Goal: Information Seeking & Learning: Learn about a topic

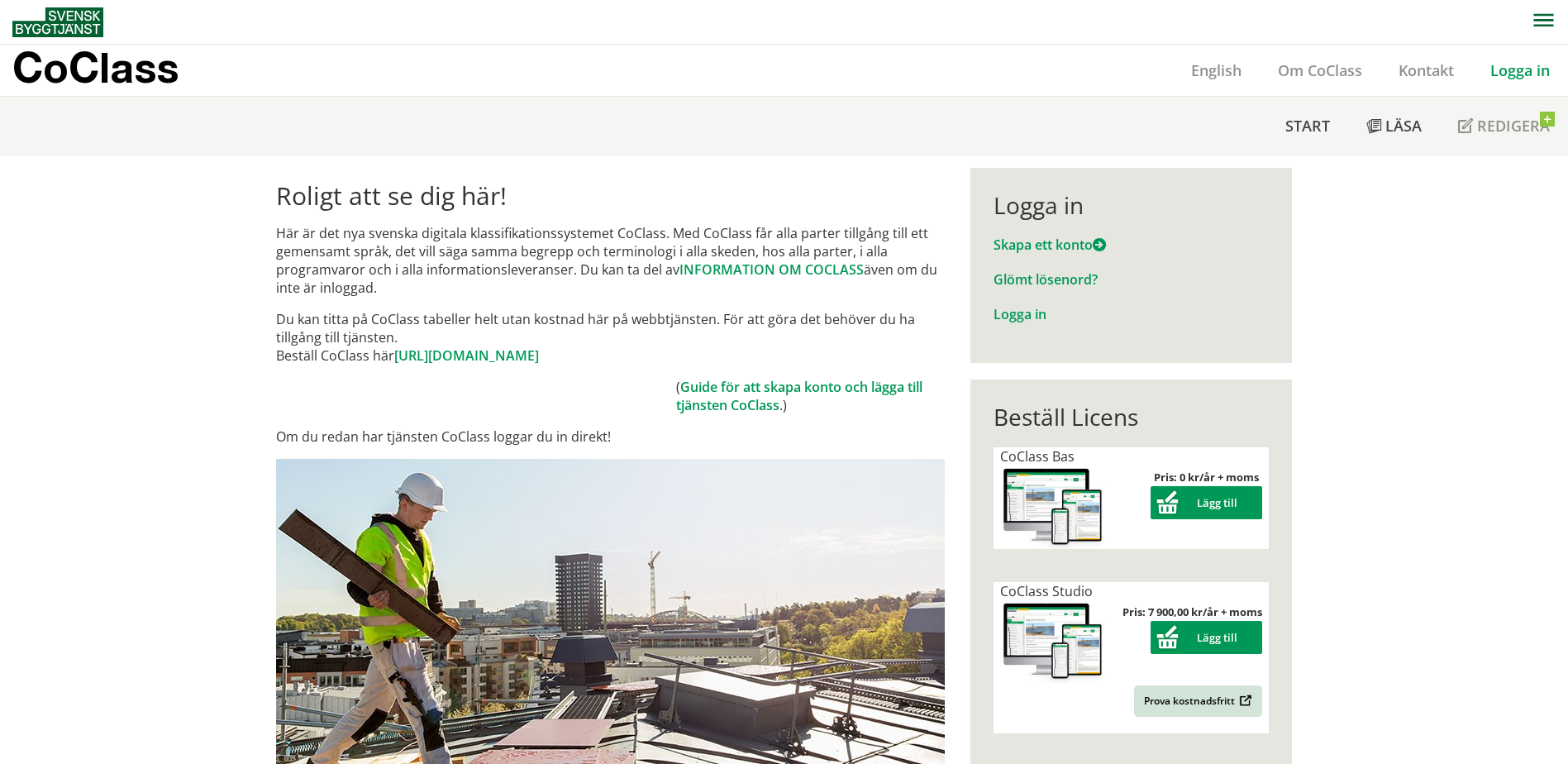
click at [1504, 84] on div "Logga in" at bounding box center [1520, 71] width 96 height 52
click at [1515, 72] on link "Logga in" at bounding box center [1520, 70] width 96 height 20
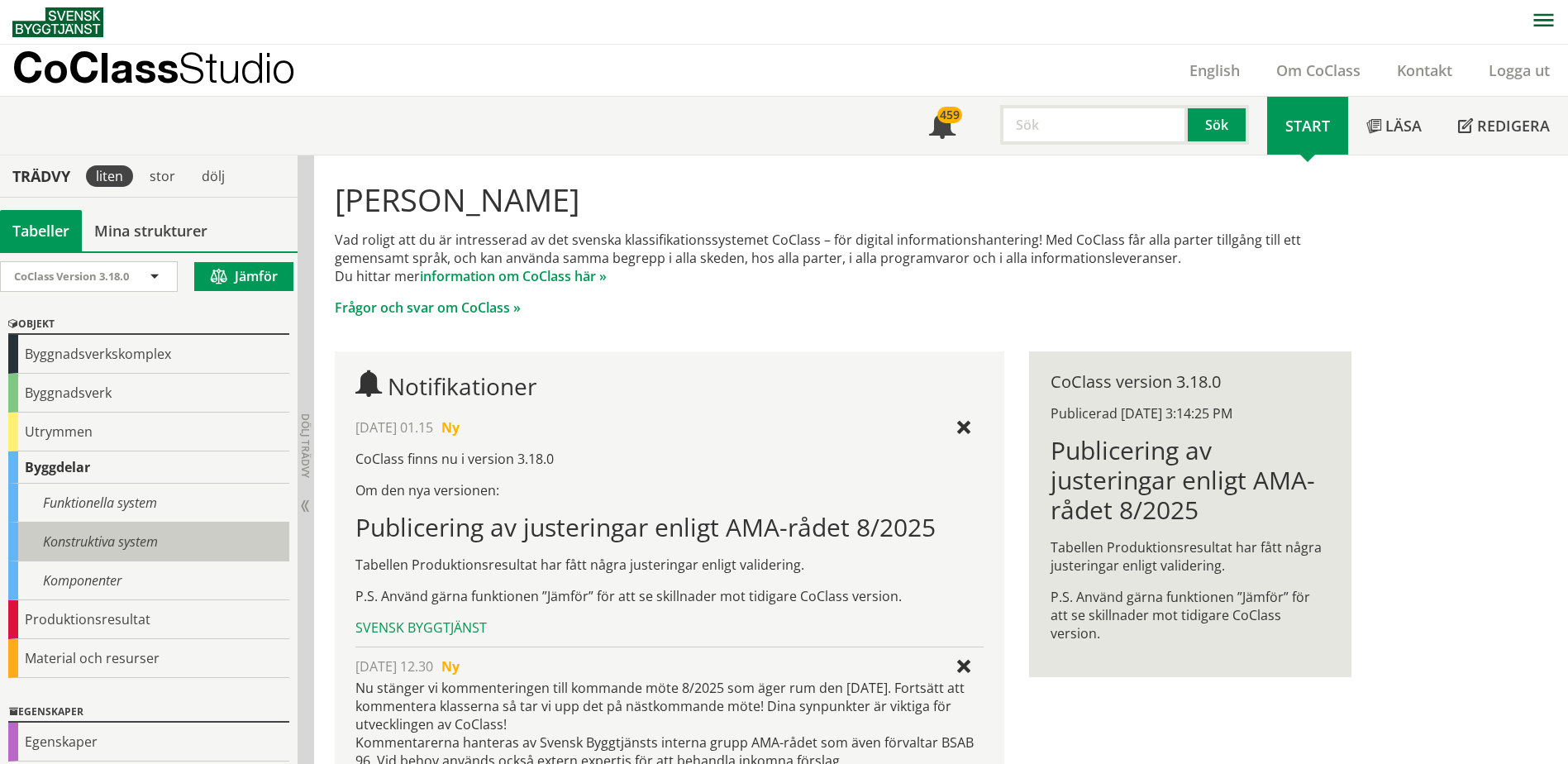
click at [92, 541] on div "Konstruktiva system" at bounding box center [149, 542] width 281 height 39
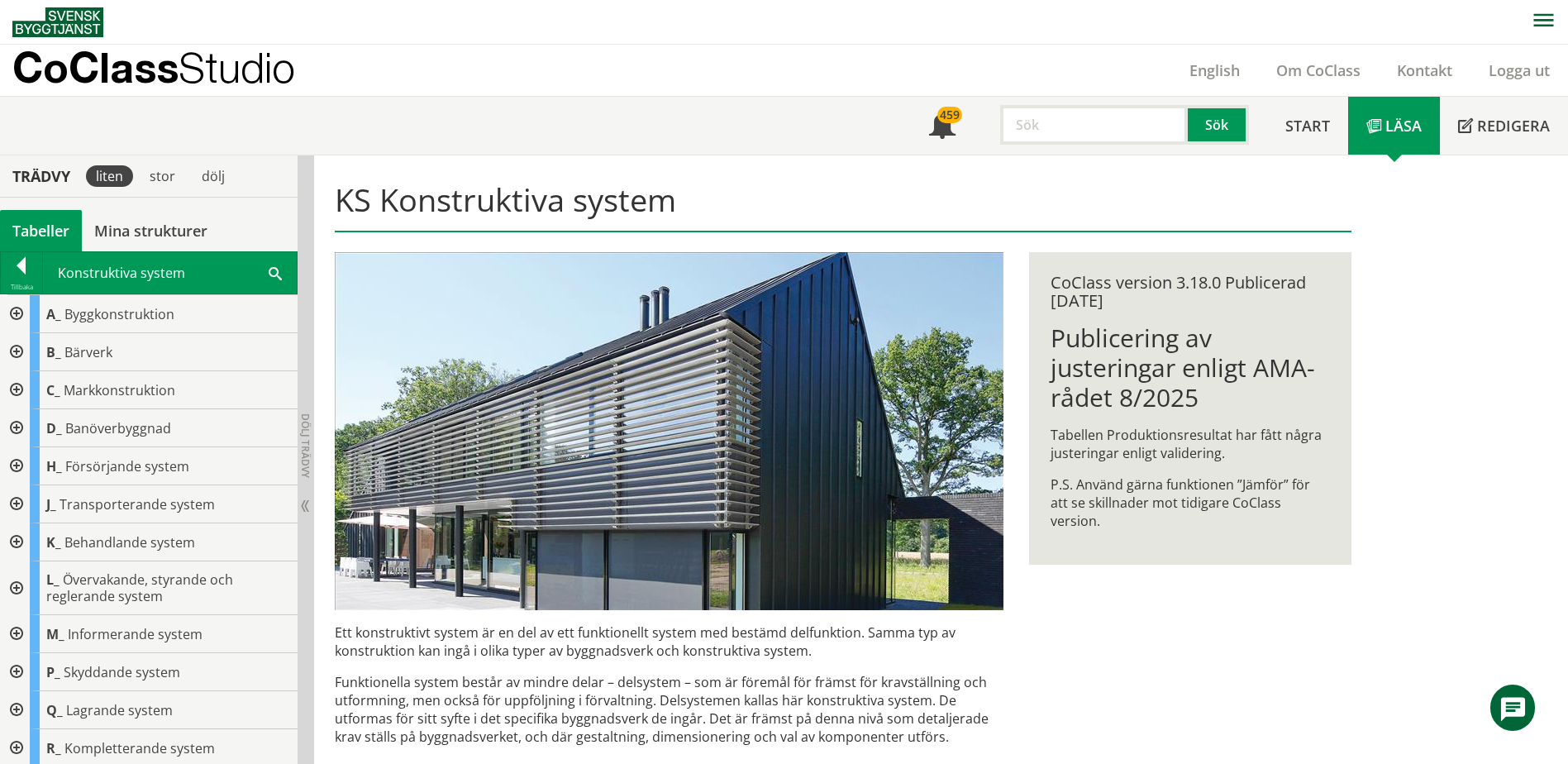
click at [274, 266] on span at bounding box center [275, 273] width 13 height 17
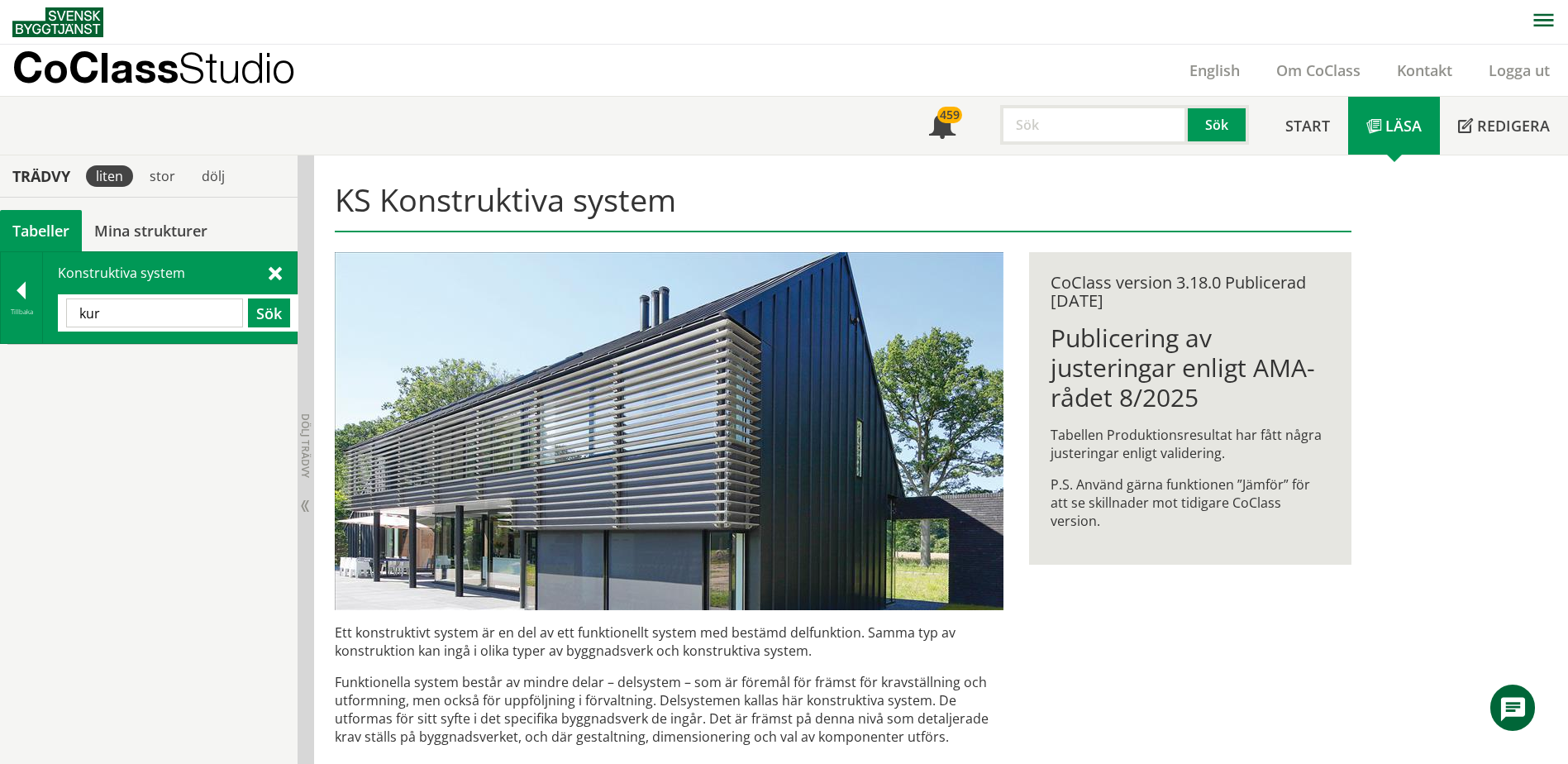
click at [159, 315] on input "kur" at bounding box center [154, 313] width 177 height 29
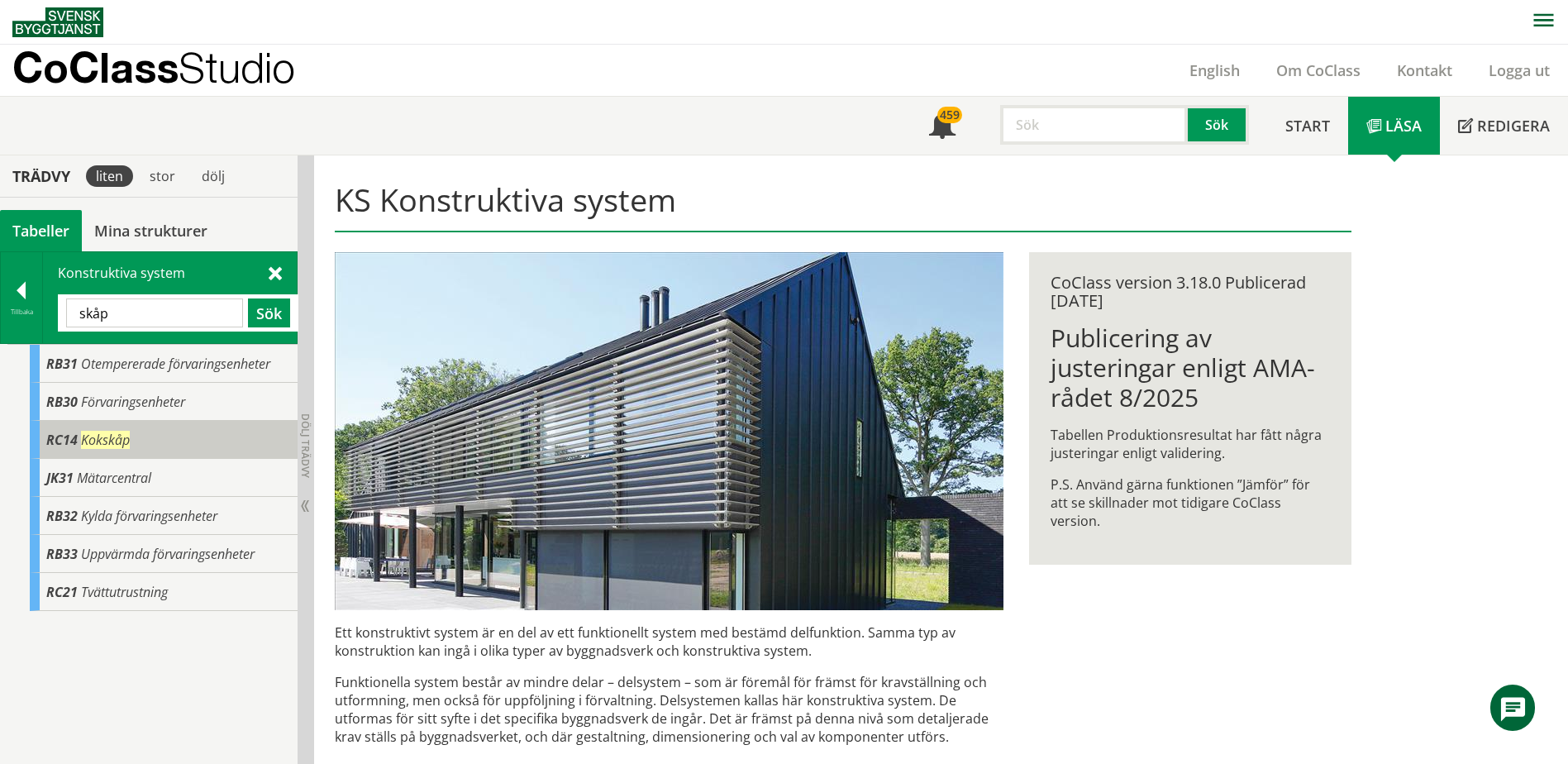
click at [111, 439] on span "Kokskåp" at bounding box center [105, 440] width 49 height 18
click at [109, 438] on span "Kokskåp" at bounding box center [105, 440] width 49 height 18
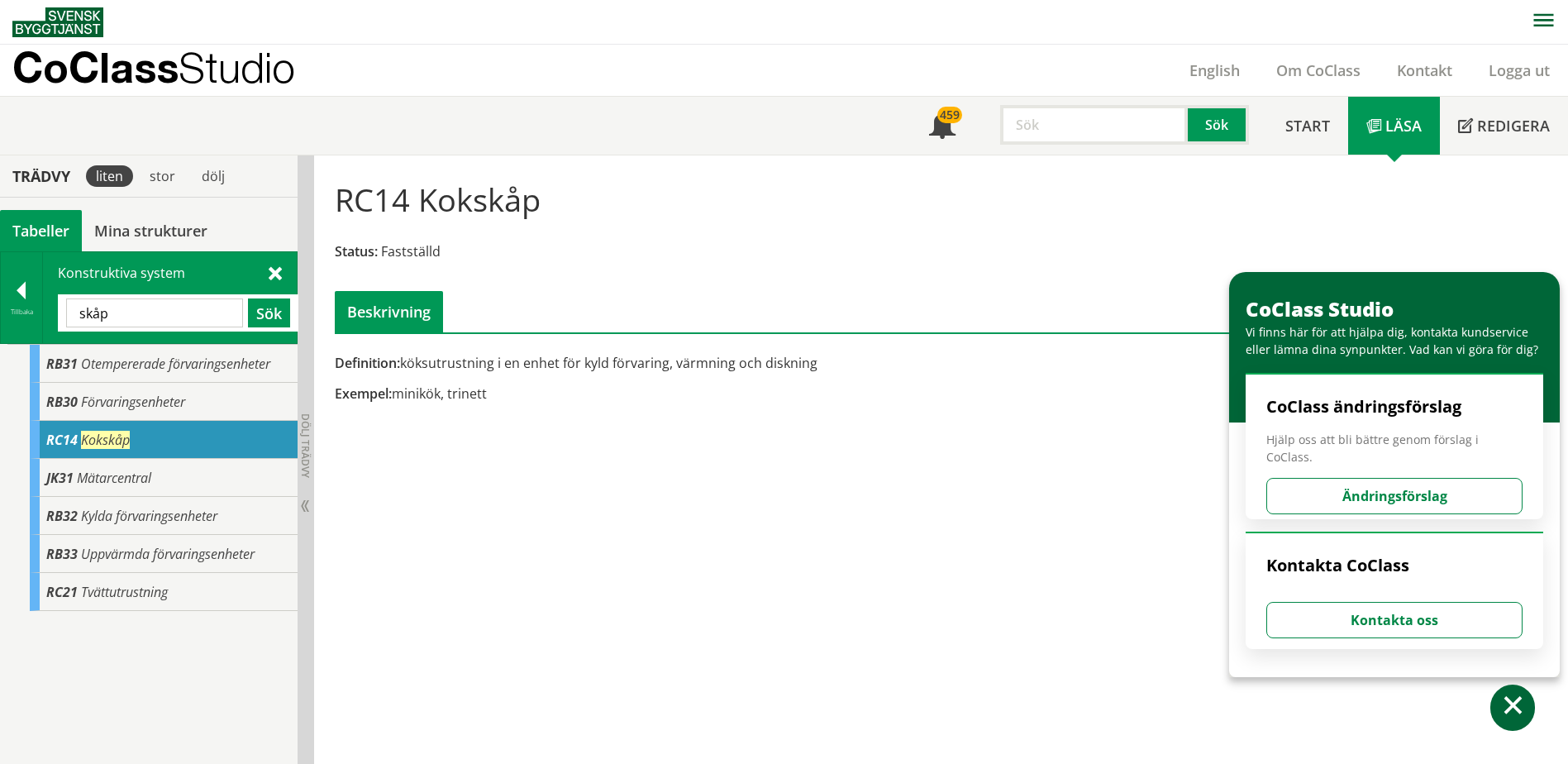
click at [134, 318] on input "skåp" at bounding box center [154, 313] width 177 height 29
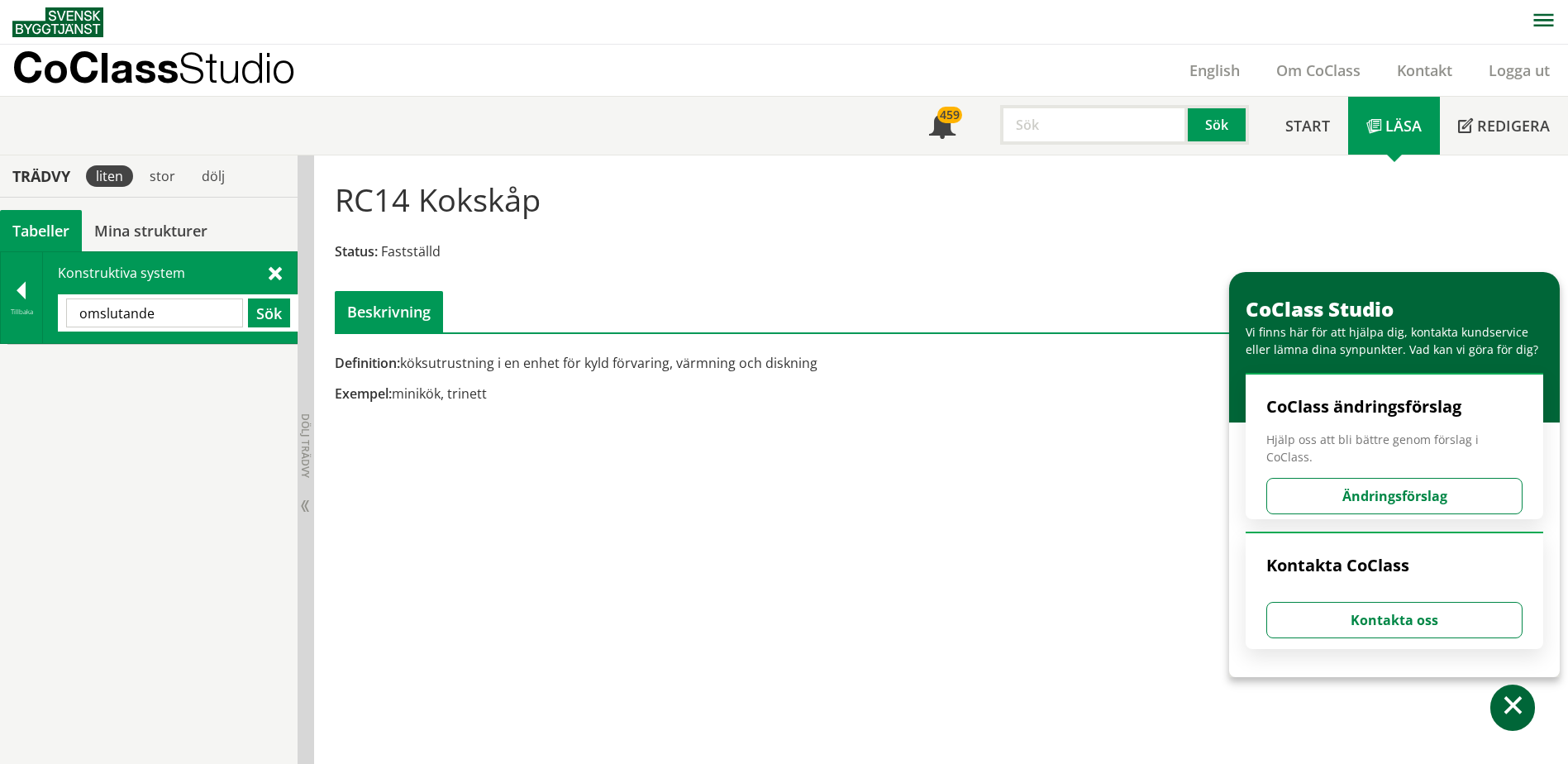
click at [197, 321] on input "omslutande" at bounding box center [154, 313] width 177 height 29
type input "för"
click at [277, 267] on span at bounding box center [275, 273] width 13 height 17
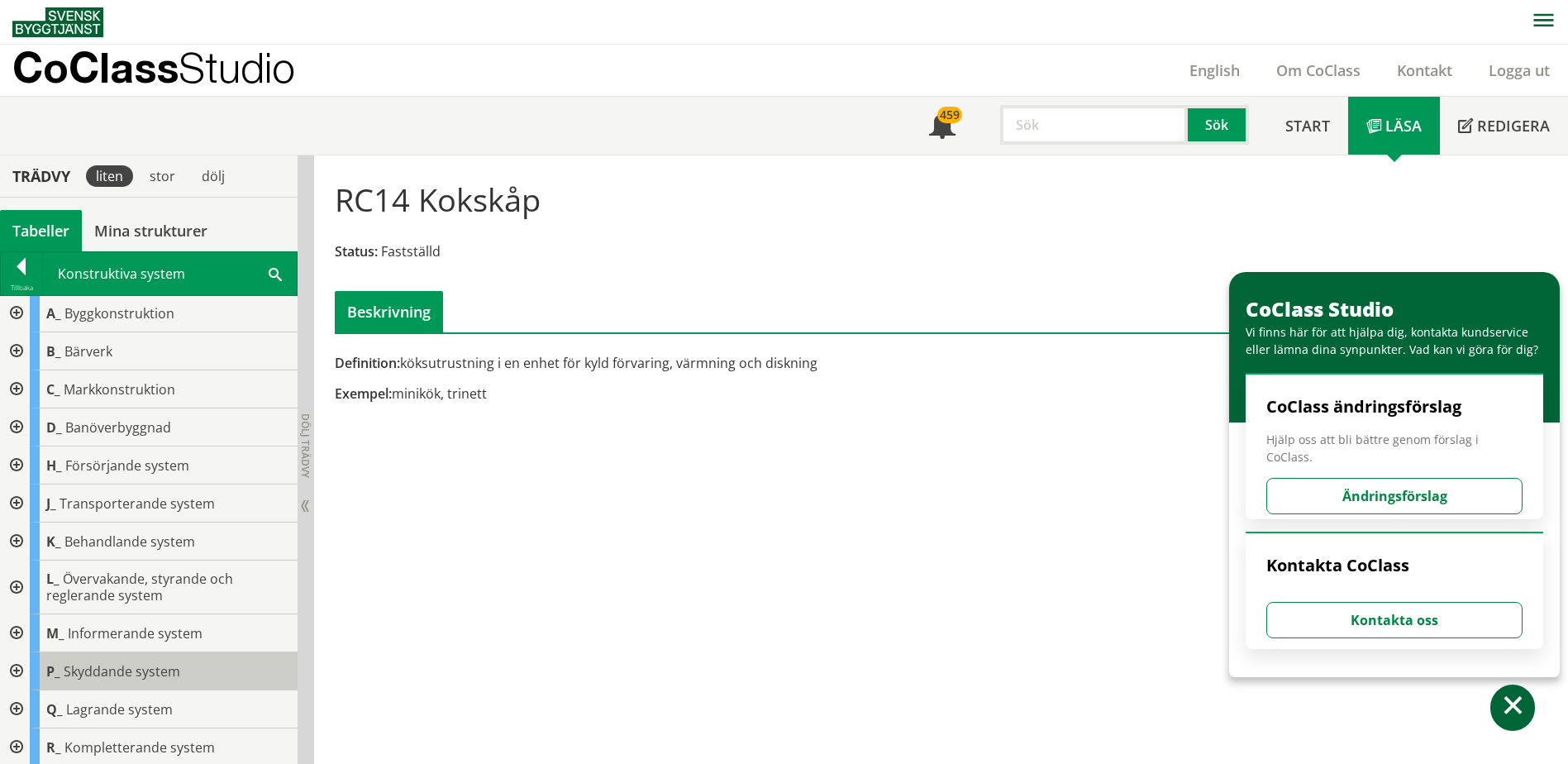
scroll to position [3, 0]
click at [17, 739] on div at bounding box center [14, 747] width 30 height 38
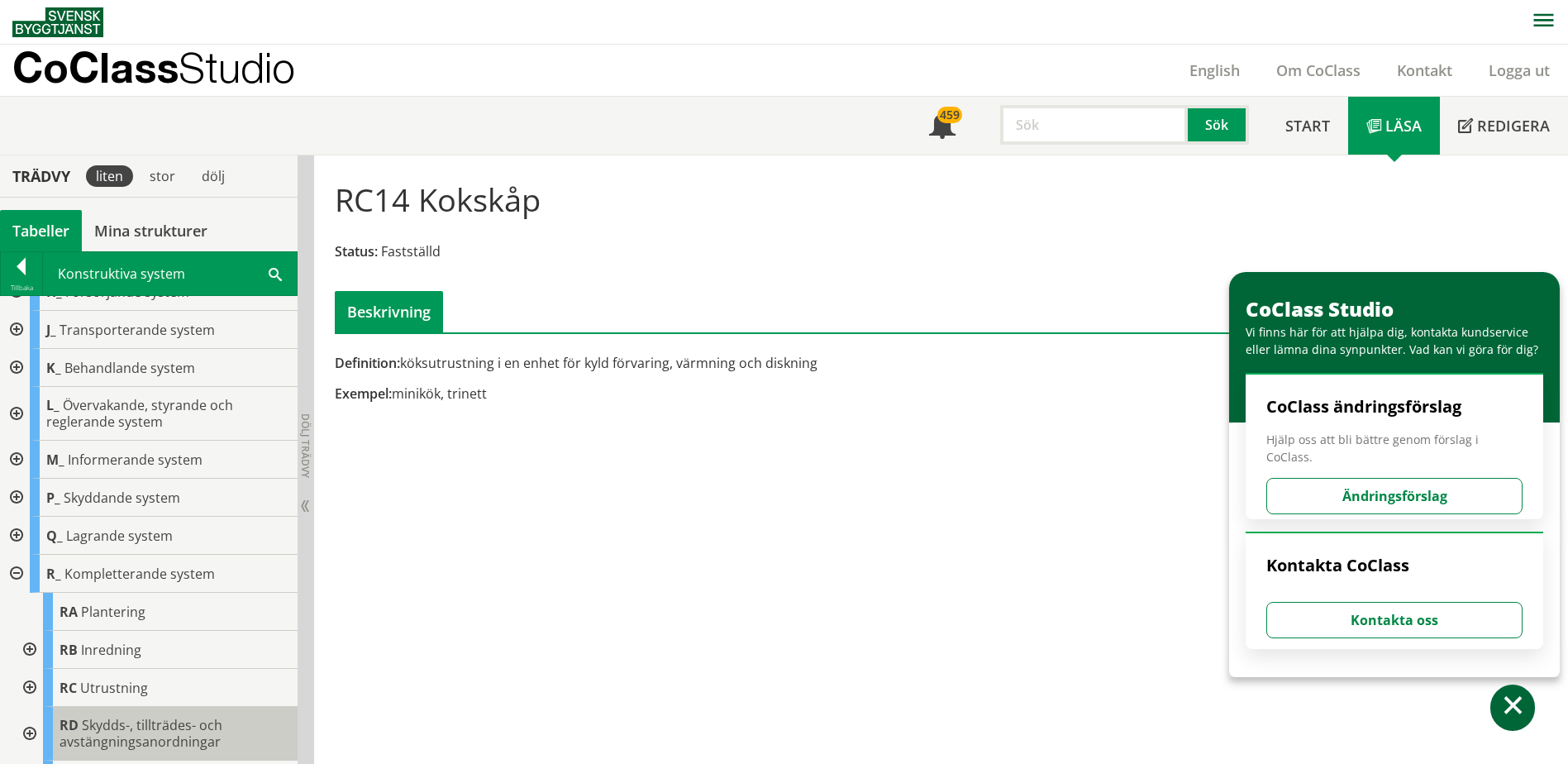
scroll to position [209, 0]
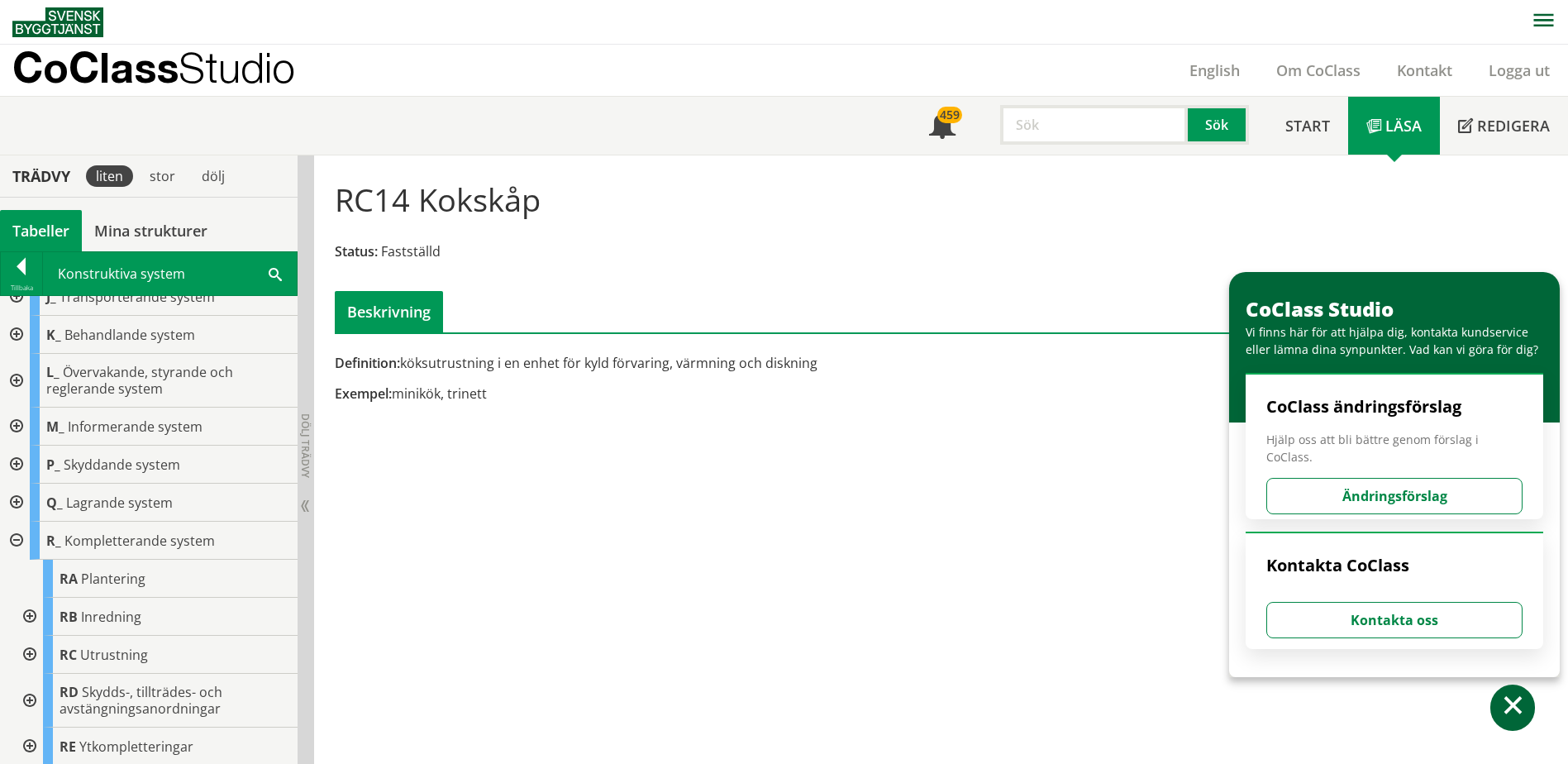
click at [37, 624] on div at bounding box center [28, 617] width 30 height 38
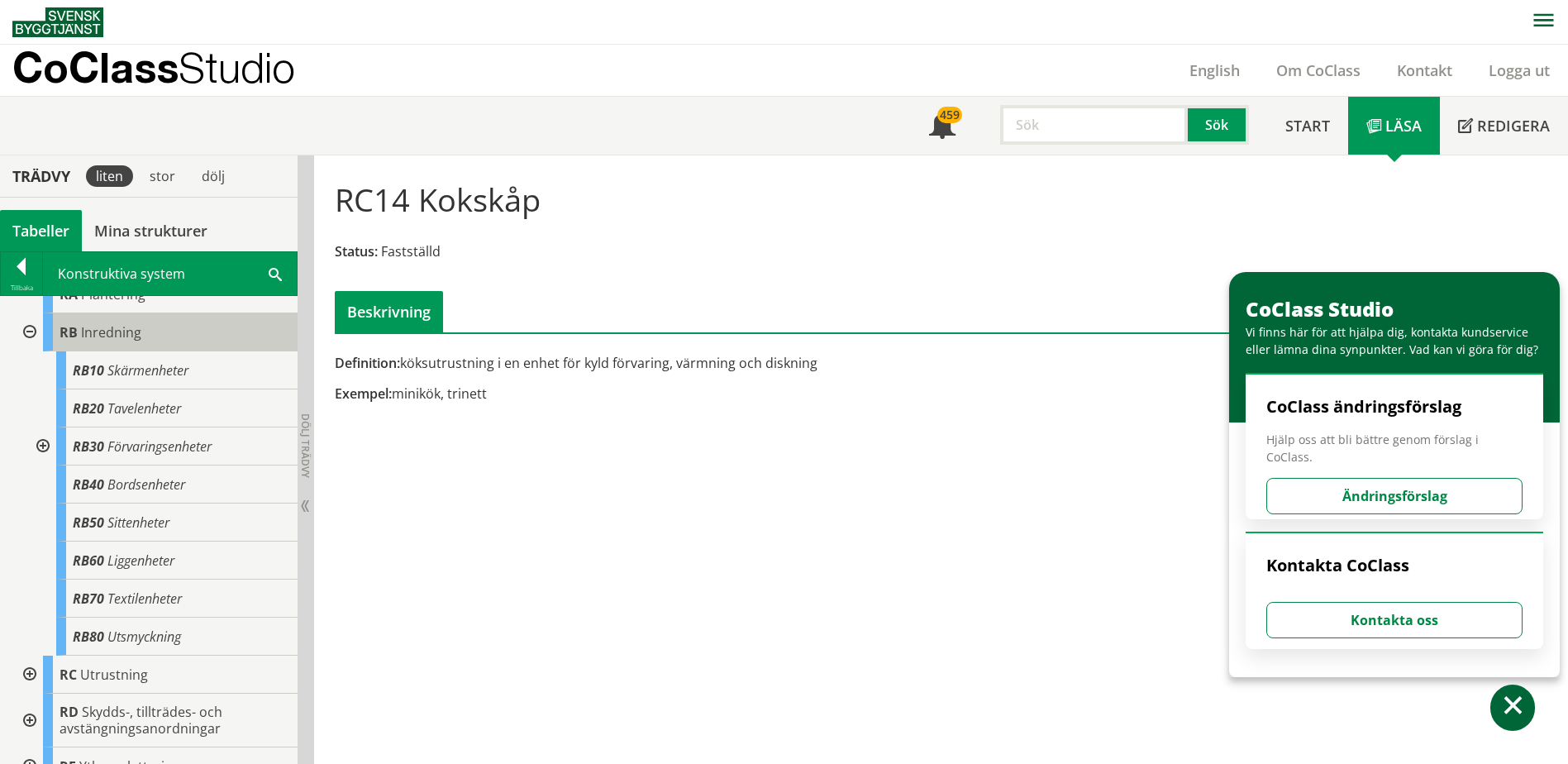
scroll to position [514, 0]
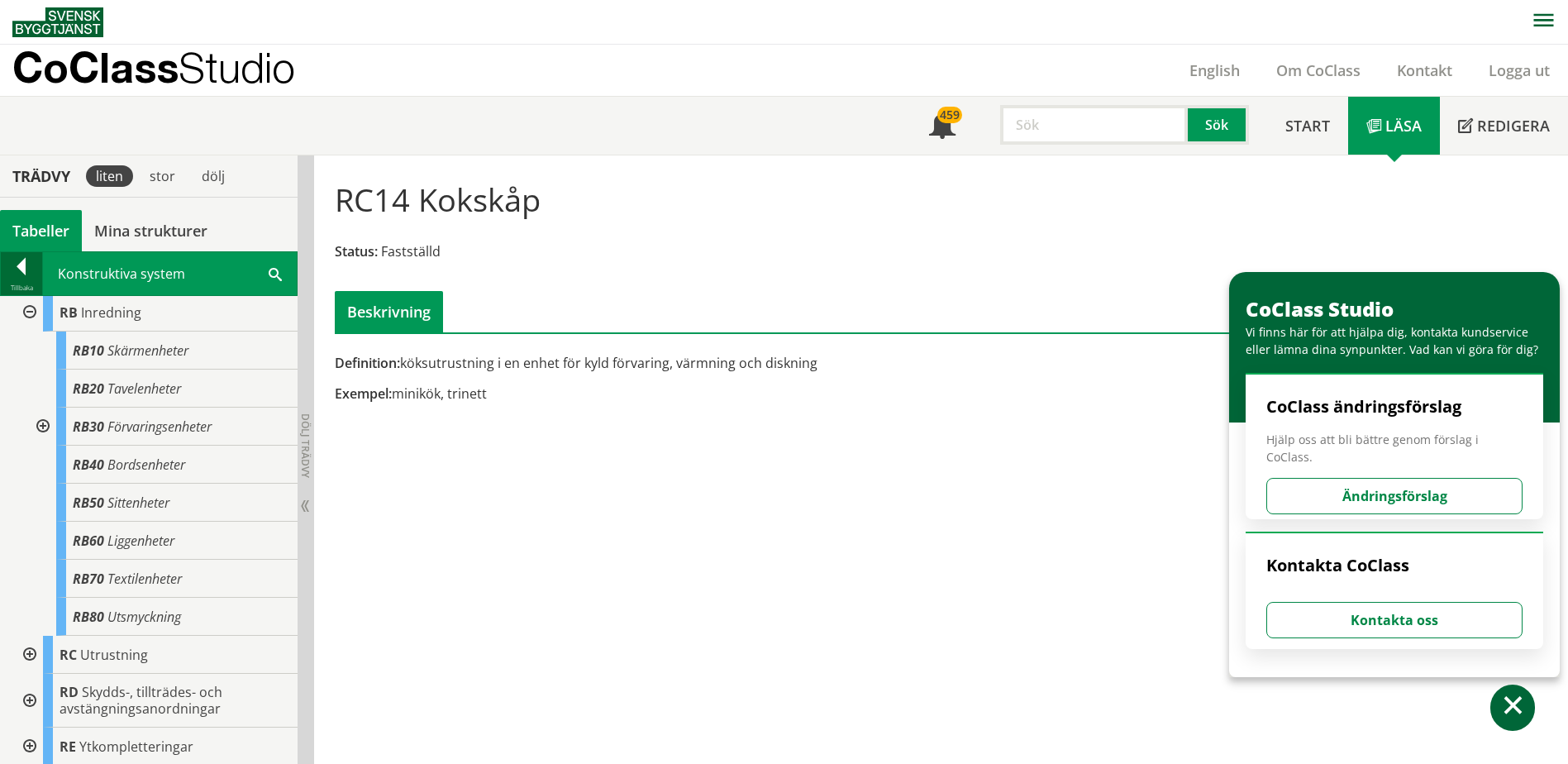
click at [20, 260] on div at bounding box center [21, 270] width 41 height 23
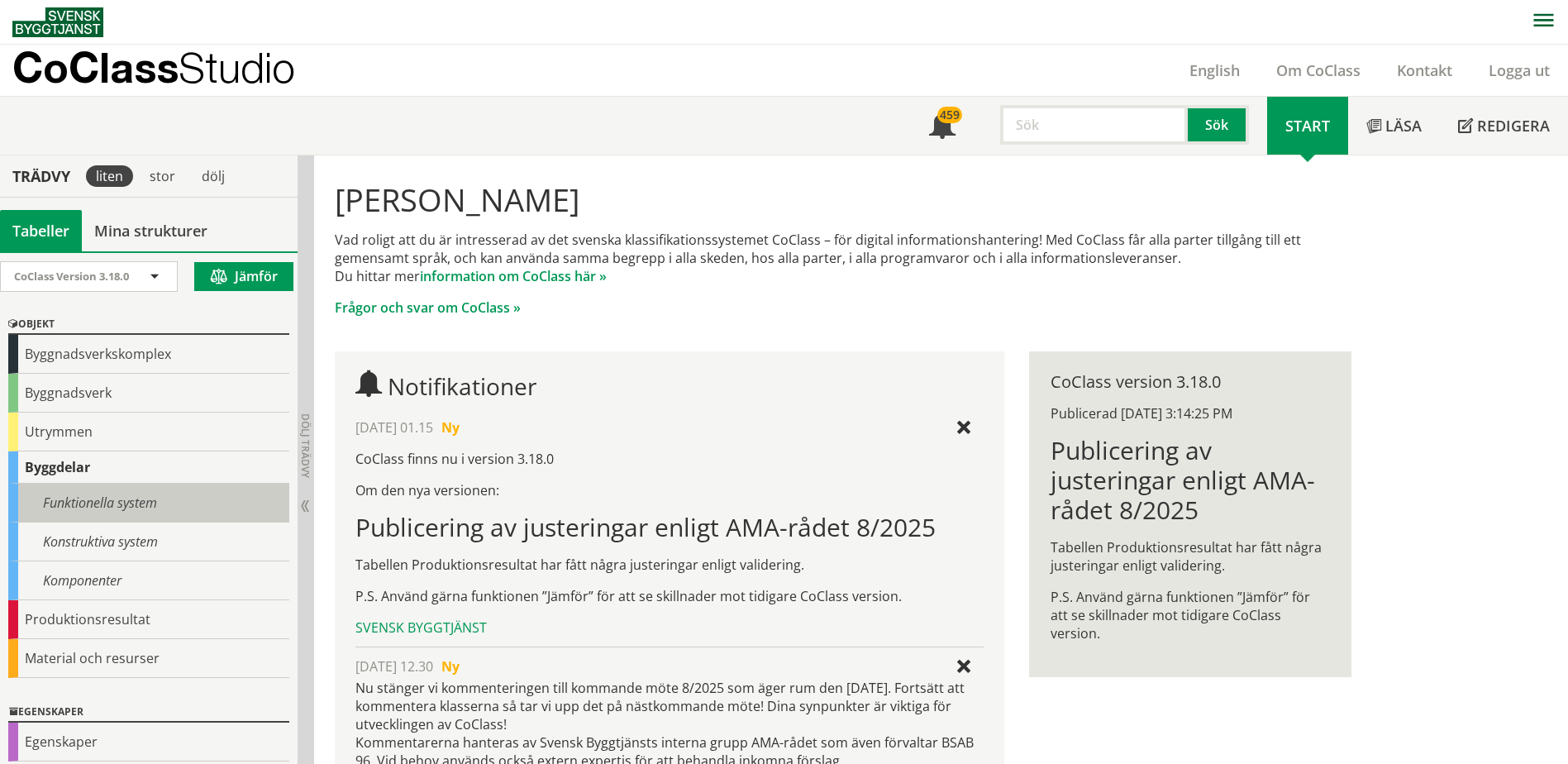
click at [120, 507] on div "Funktionella system" at bounding box center [149, 503] width 281 height 39
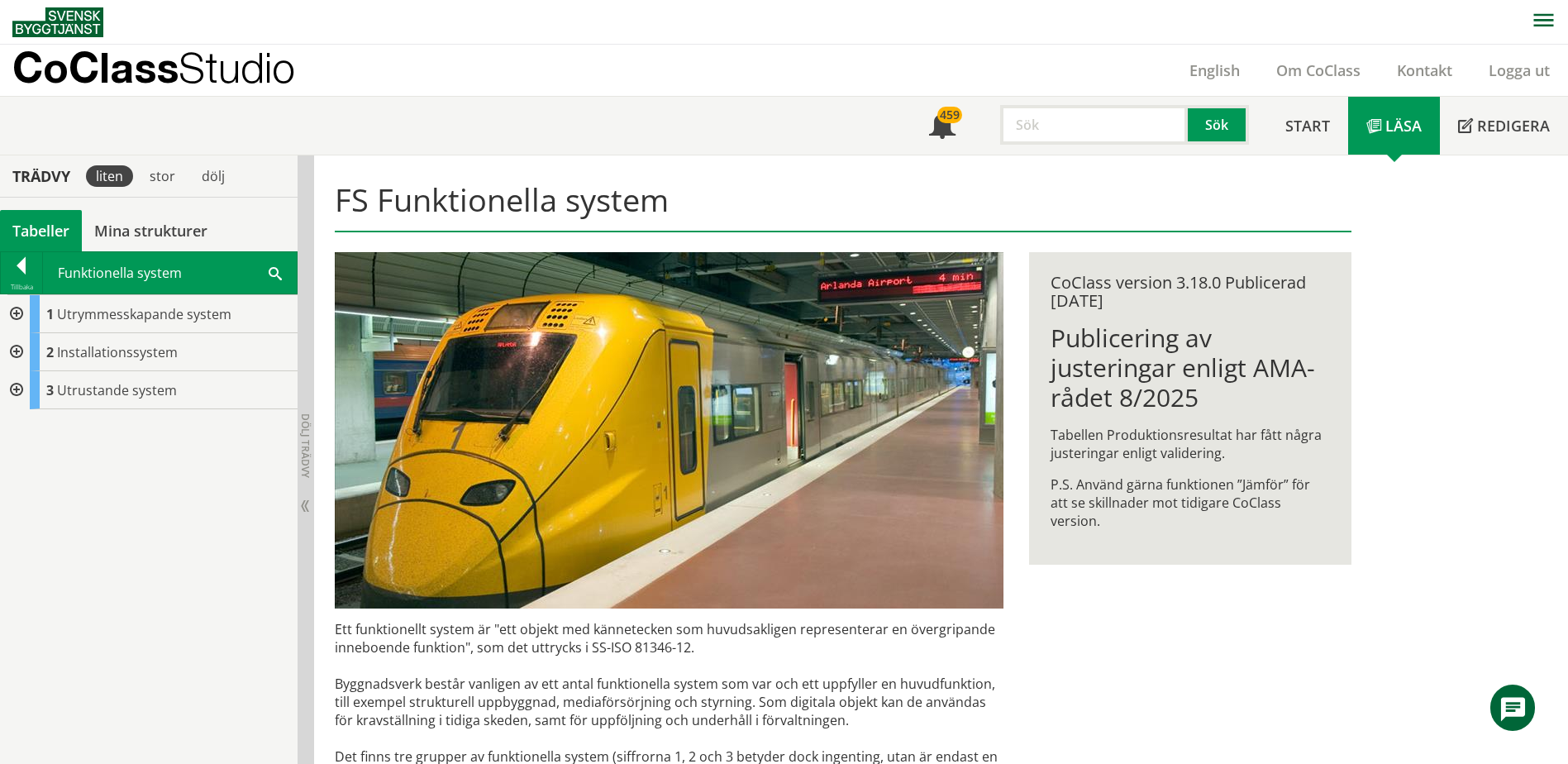
click at [277, 275] on span at bounding box center [275, 273] width 13 height 17
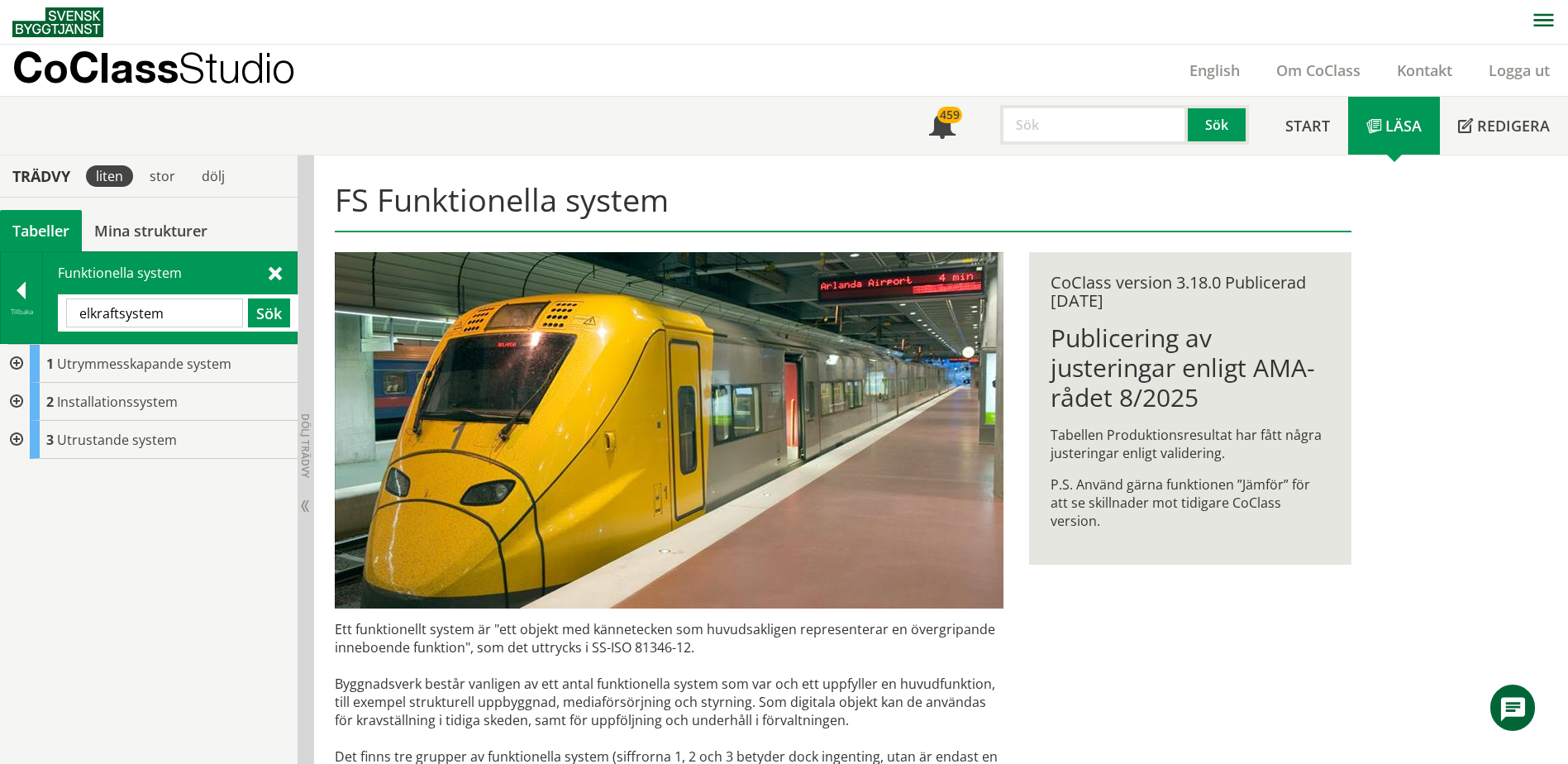
type input "elkraftsystem"
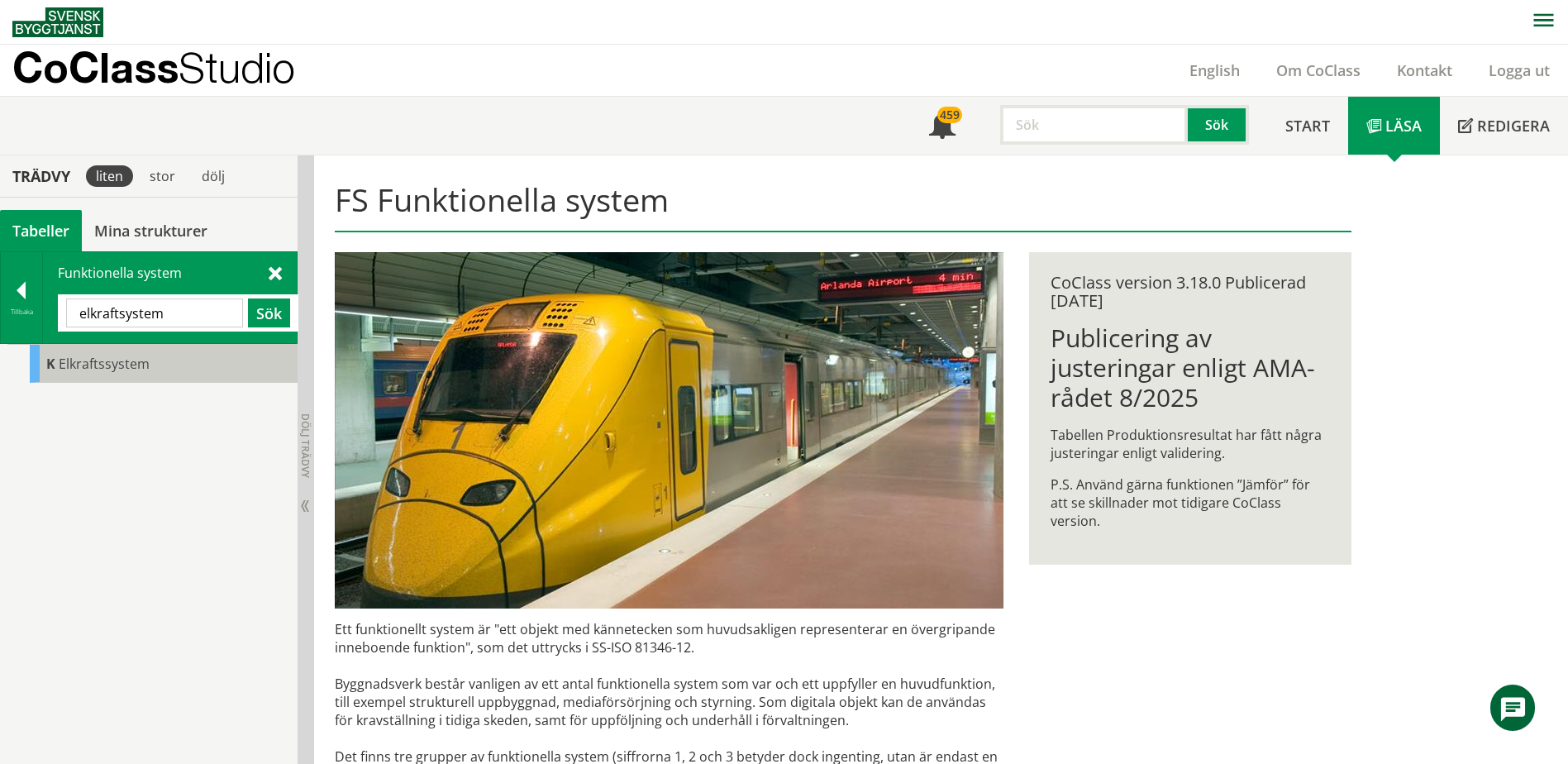
click at [190, 361] on div "K Elkraftssystem" at bounding box center [163, 364] width 268 height 38
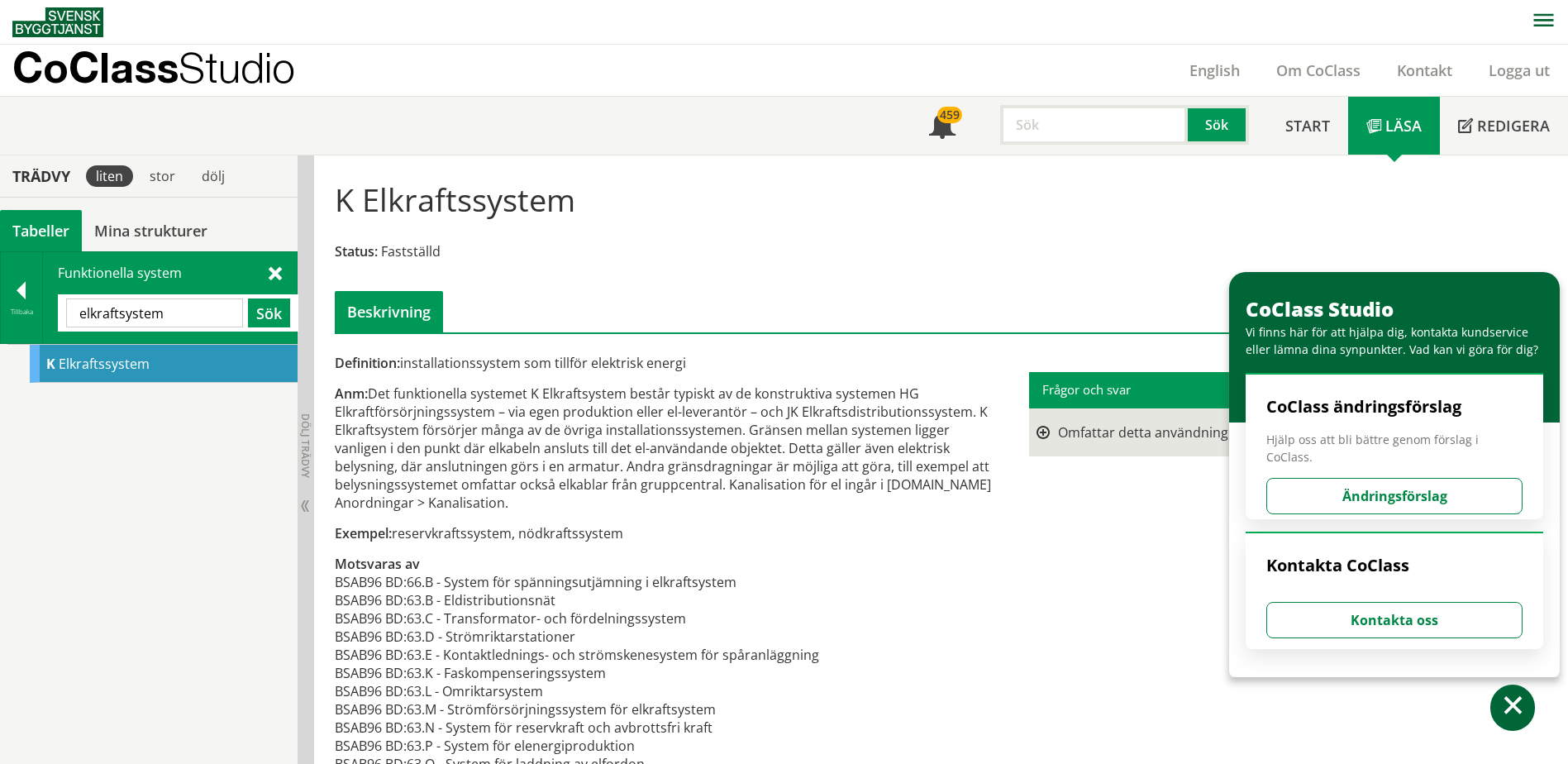
click at [129, 370] on span "Elkraftssystem" at bounding box center [104, 363] width 91 height 18
click at [274, 271] on span at bounding box center [275, 273] width 13 height 17
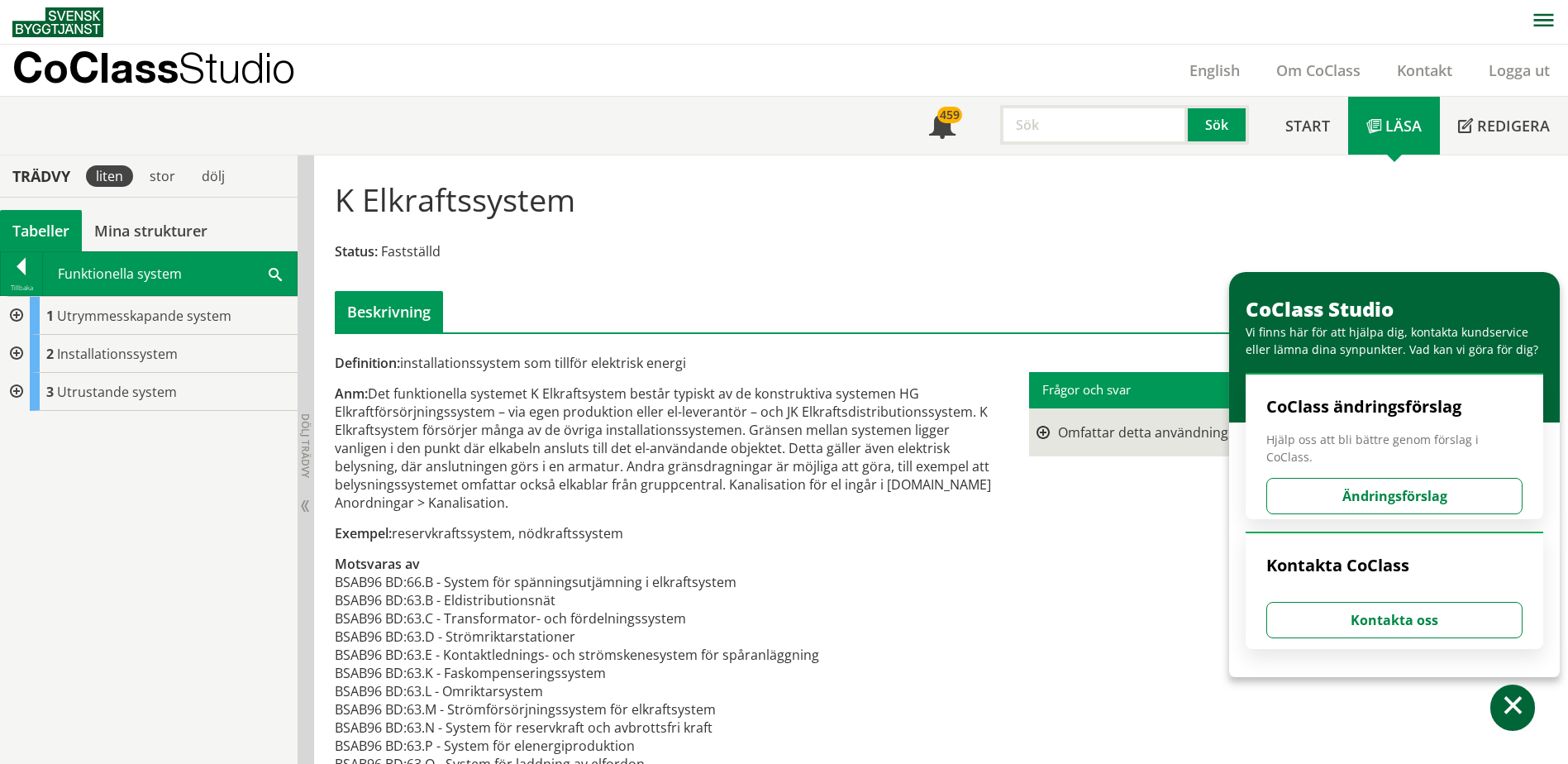
click at [11, 345] on div at bounding box center [14, 354] width 30 height 38
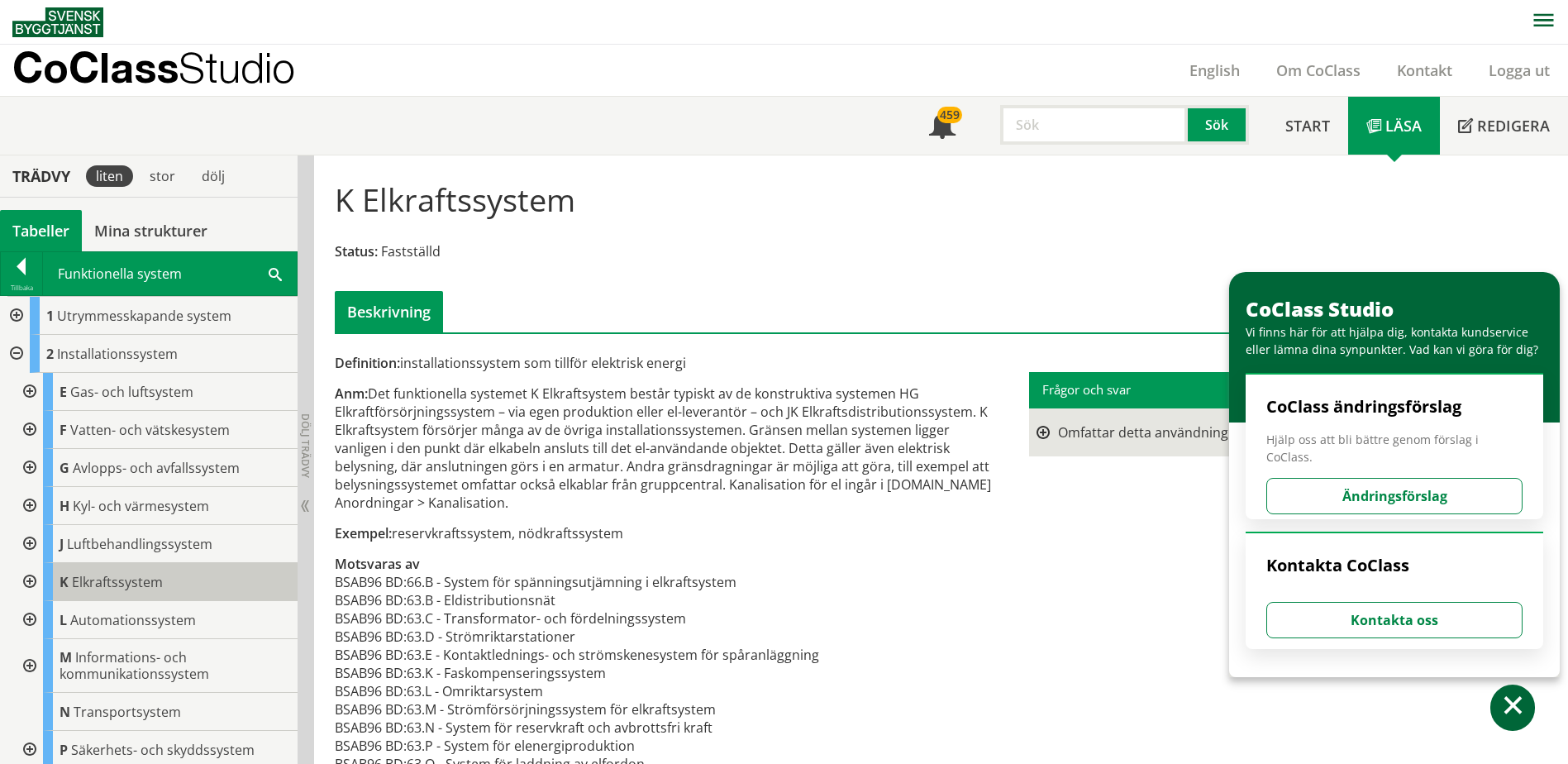
click at [128, 576] on span "Elkraftssystem" at bounding box center [116, 582] width 91 height 18
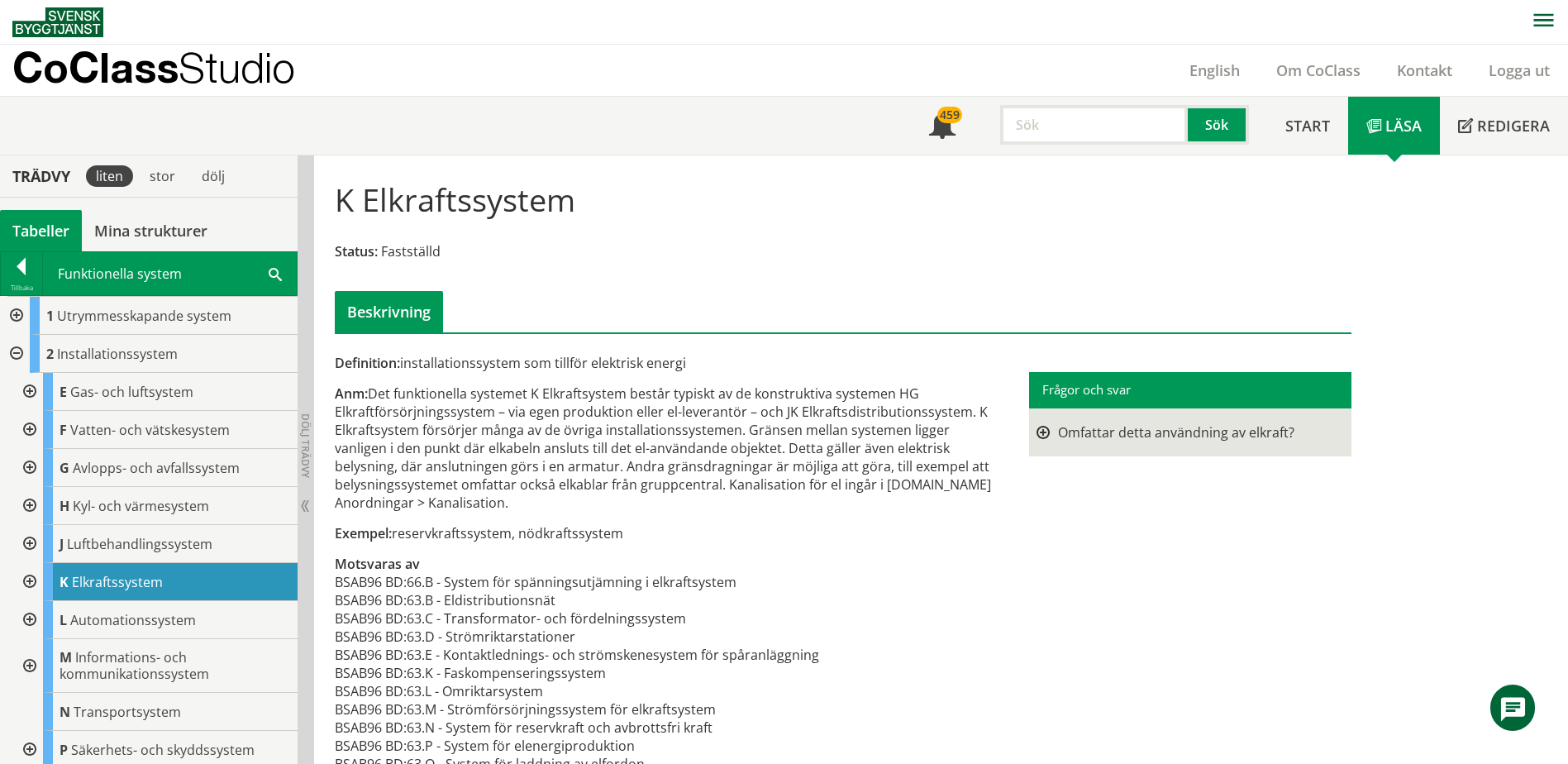
click at [40, 577] on div at bounding box center [28, 583] width 30 height 38
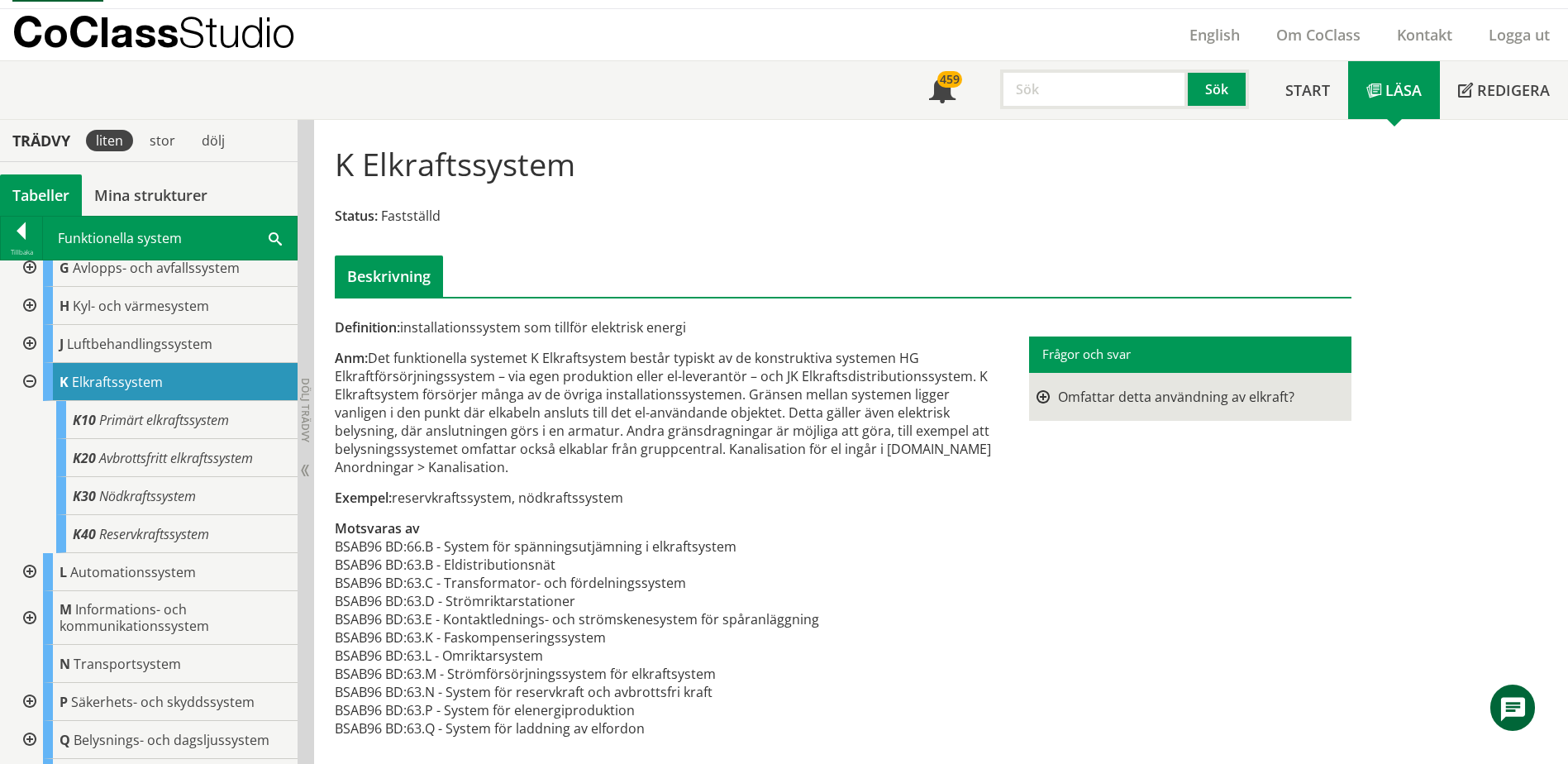
scroll to position [165, 0]
